Goal: Find specific page/section: Find specific page/section

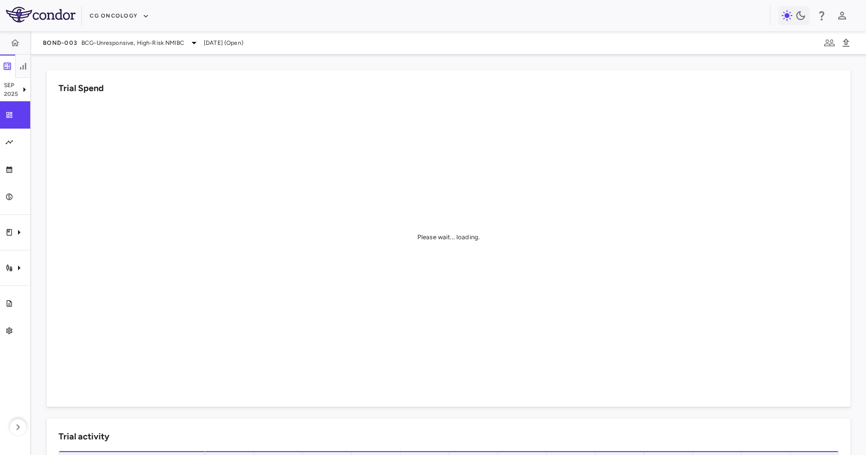
click at [116, 31] on div "BOND-003 BCG-Unresponsive, High-Risk NMIBC [DATE] (Open)" at bounding box center [448, 42] width 835 height 23
click at [121, 13] on button "CG Oncology" at bounding box center [119, 16] width 59 height 16
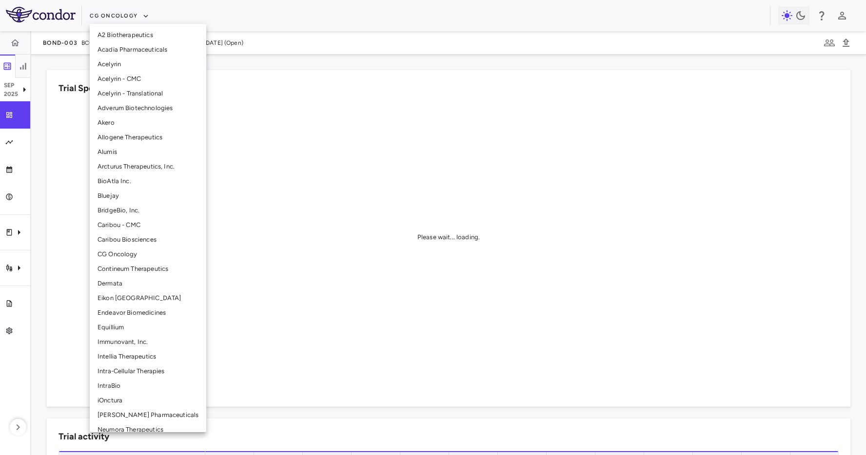
click at [111, 395] on li "iOnctura" at bounding box center [148, 400] width 117 height 15
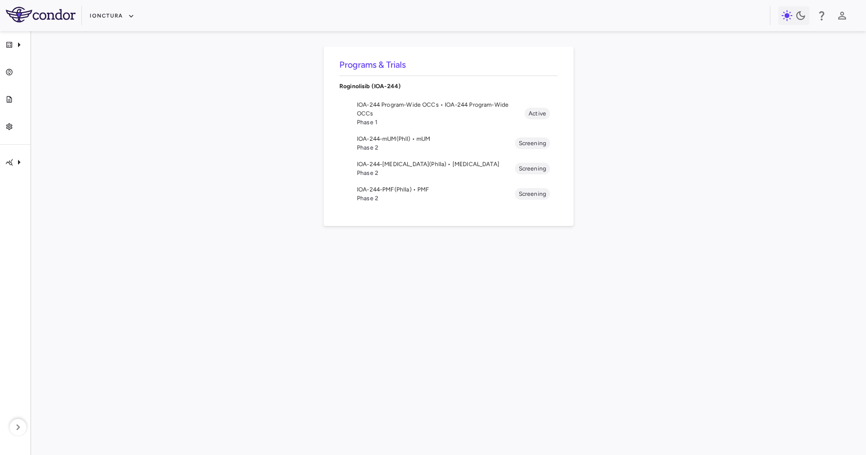
click at [362, 138] on span "IOA-244-mUM(PhII) • mUM" at bounding box center [436, 139] width 158 height 9
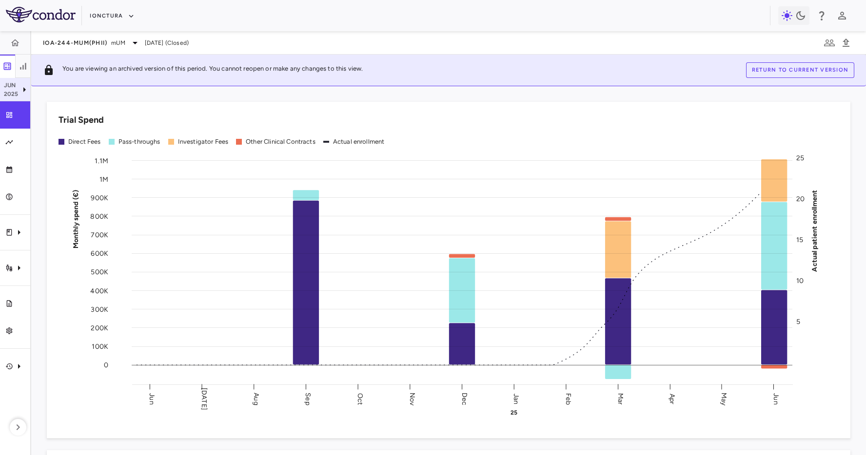
click at [19, 89] on icon at bounding box center [25, 90] width 12 height 12
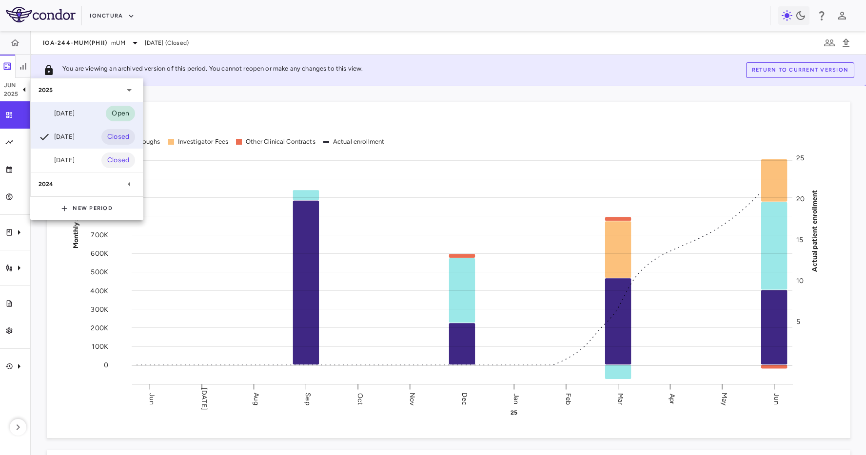
click at [87, 107] on div "[DATE] Open" at bounding box center [87, 113] width 112 height 23
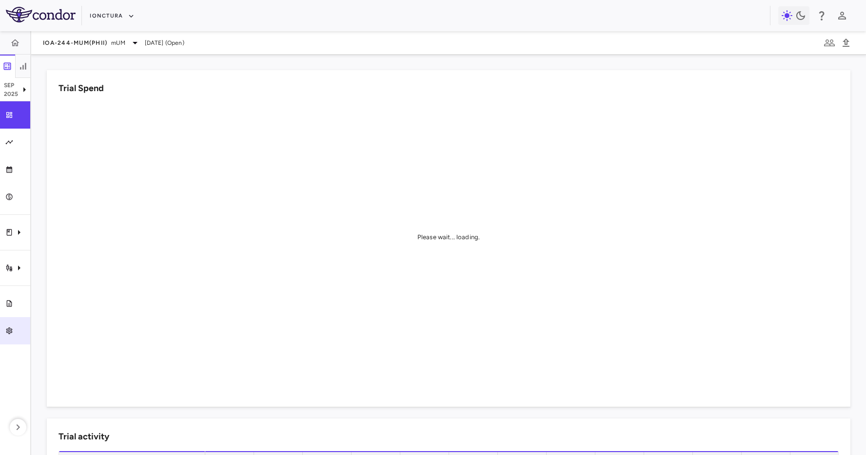
click at [14, 336] on link "Trial settings" at bounding box center [15, 330] width 30 height 27
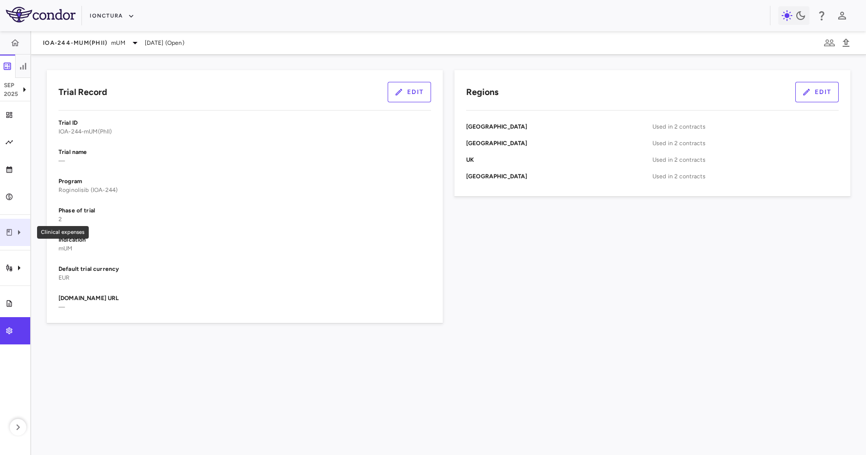
click at [21, 227] on icon "Clinical expenses" at bounding box center [19, 233] width 12 height 12
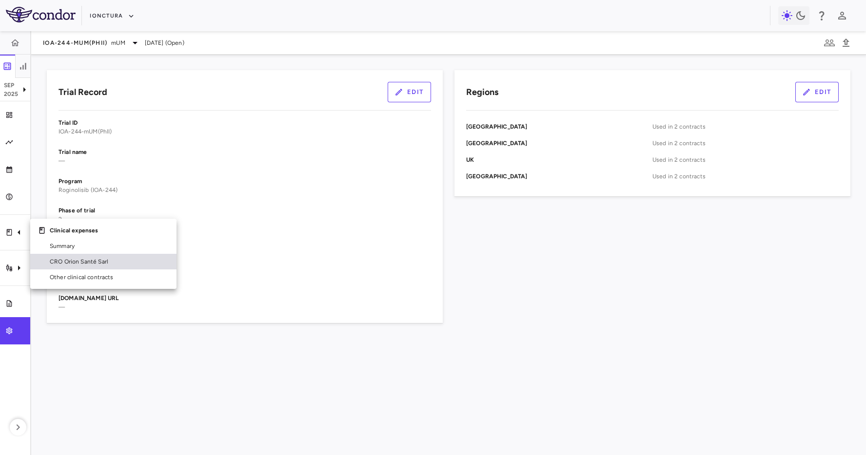
click at [57, 262] on span "CRO Orion Santé Sarl" at bounding box center [109, 261] width 119 height 9
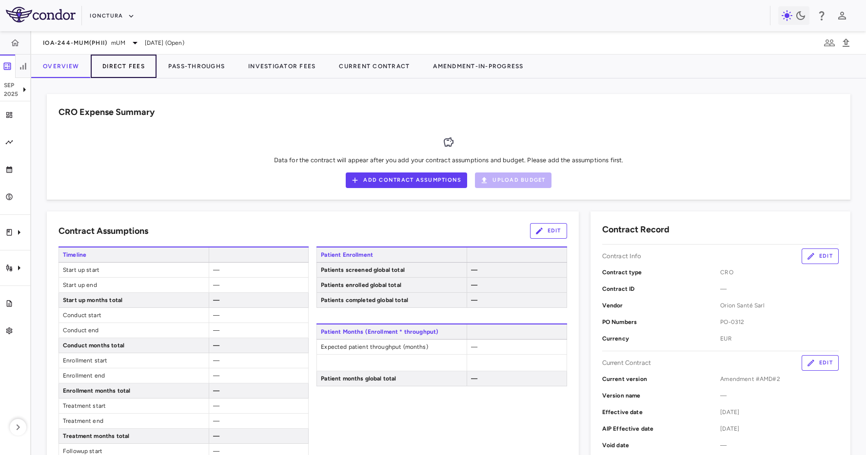
click at [118, 62] on button "Direct Fees" at bounding box center [124, 66] width 66 height 23
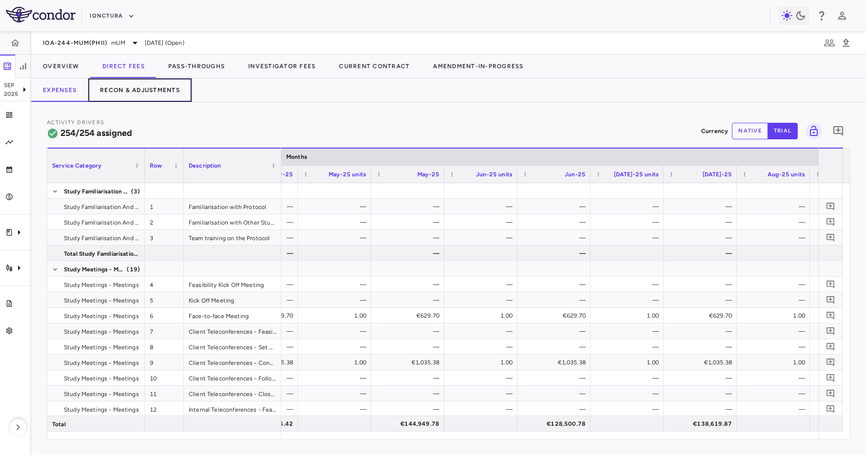
click at [164, 90] on button "Recon & Adjustments" at bounding box center [139, 89] width 103 height 23
